Goal: Task Accomplishment & Management: Use online tool/utility

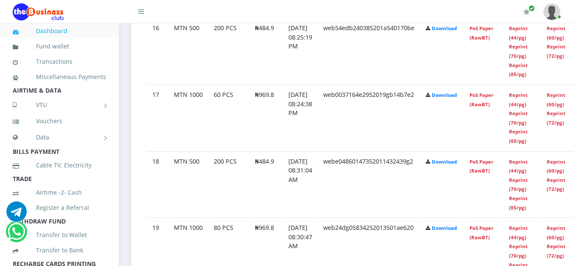
scroll to position [1496, 0]
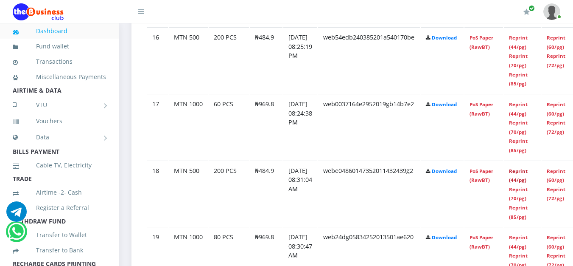
click at [528, 172] on link "Reprint (44/pg)" at bounding box center [518, 176] width 19 height 16
click at [528, 169] on link "Reprint (44/pg)" at bounding box center [518, 176] width 19 height 16
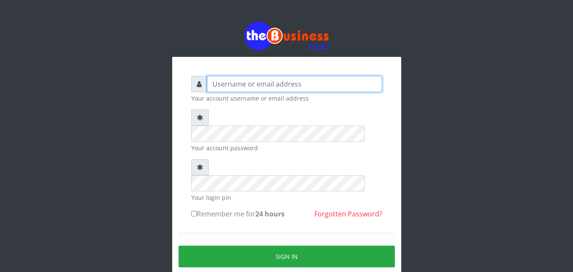
type input "kenachuks"
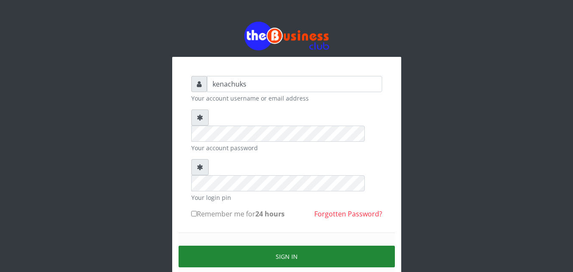
click at [263, 246] on button "Sign in" at bounding box center [287, 257] width 216 height 22
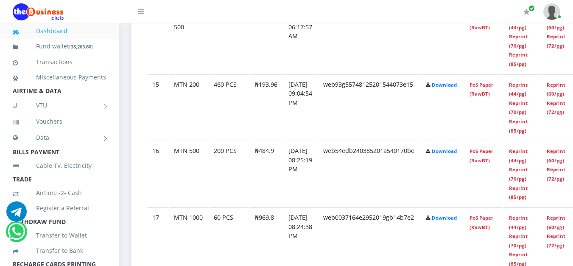
scroll to position [1624, 0]
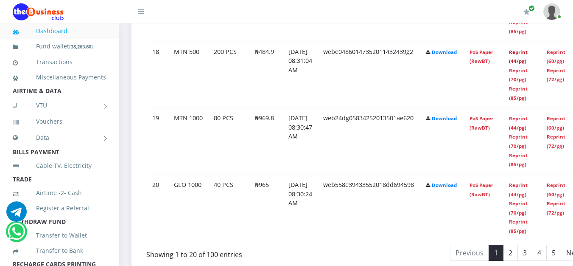
click at [528, 53] on link "Reprint (44/pg)" at bounding box center [518, 57] width 19 height 16
click at [526, 53] on link "Reprint (44/pg)" at bounding box center [518, 57] width 19 height 16
